Goal: Find specific page/section: Find specific page/section

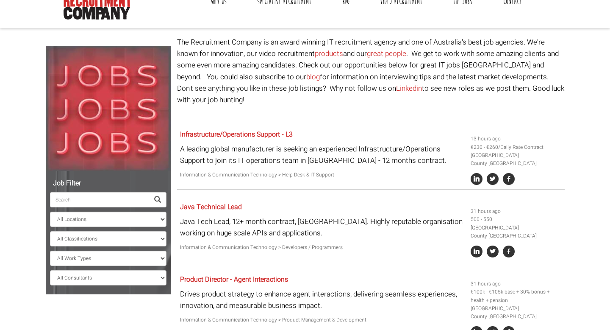
scroll to position [59, 0]
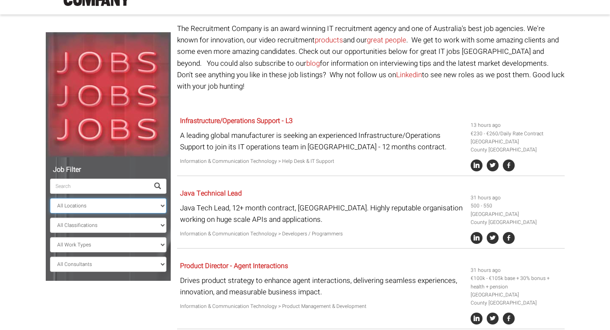
click at [158, 202] on select "All Locations [GEOGRAPHIC_DATA] [GEOGRAPHIC_DATA] [GEOGRAPHIC_DATA] [GEOGRAPHIC…" at bounding box center [108, 205] width 117 height 15
click at [158, 264] on select "All Consultants [PERSON_NAME] - Infrastructure, Cloud & DevOps, Contract [PERSO…" at bounding box center [108, 263] width 117 height 15
click at [50, 256] on select "All Consultants [PERSON_NAME] - Infrastructure, Cloud & DevOps, Contract [PERSO…" at bounding box center [108, 263] width 117 height 15
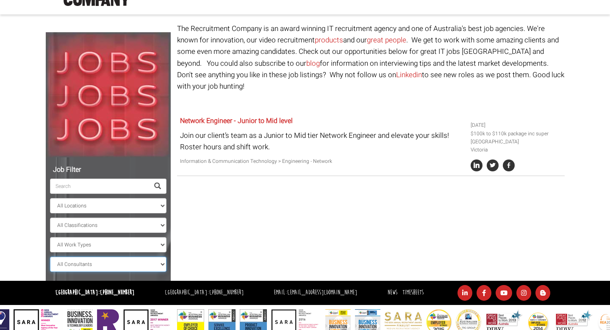
click at [161, 264] on select "All Consultants [PERSON_NAME] - Infrastructure, Cloud & DevOps, Contract [PERSO…" at bounding box center [108, 263] width 117 height 15
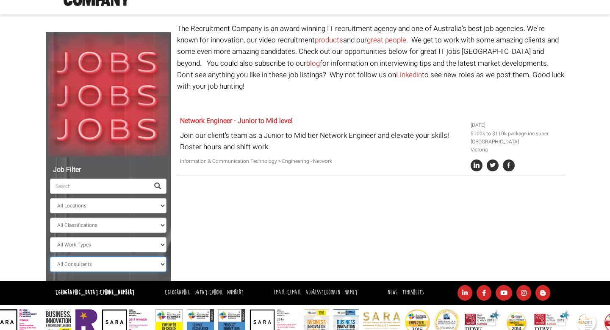
click at [50, 256] on select "All Consultants [PERSON_NAME] - Infrastructure, Cloud & DevOps, Contract [PERSO…" at bounding box center [108, 263] width 117 height 15
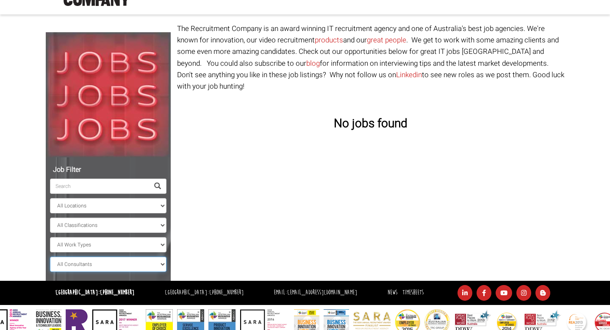
click at [156, 264] on select "All Consultants [PERSON_NAME] - Infrastructure, Cloud & DevOps, Contract [PERSO…" at bounding box center [108, 263] width 117 height 15
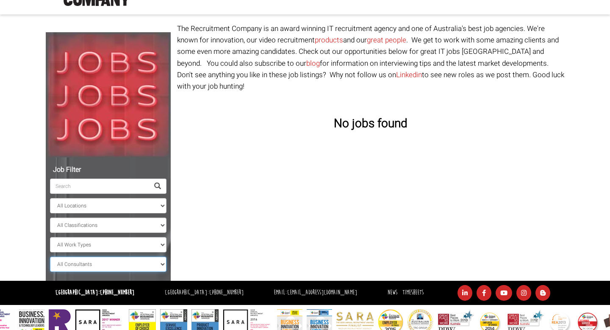
select select "[PERSON_NAME]"
click at [50, 256] on select "All Consultants [PERSON_NAME] - Infrastructure, Cloud & DevOps, Contract [PERSO…" at bounding box center [108, 263] width 117 height 15
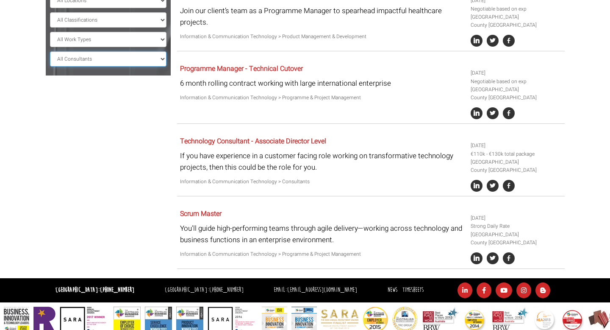
scroll to position [264, 0]
